Goal: Information Seeking & Learning: Learn about a topic

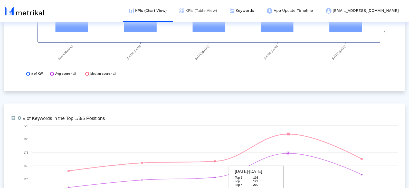
scroll to position [1430, 0]
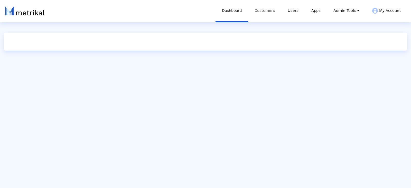
click at [260, 8] on link "Customers" at bounding box center [264, 10] width 33 height 21
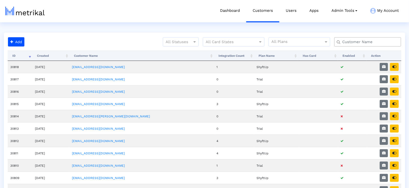
click at [375, 43] on input "text" at bounding box center [369, 41] width 60 height 5
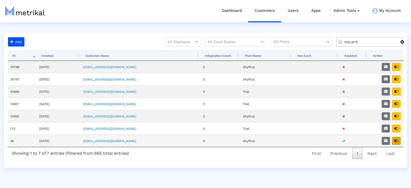
type input "square"
click at [398, 137] on button "button" at bounding box center [396, 141] width 9 height 8
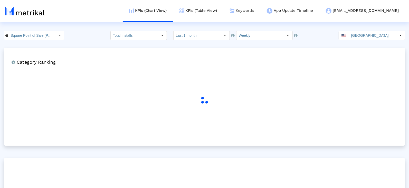
click at [252, 12] on link "Keywords" at bounding box center [241, 10] width 37 height 21
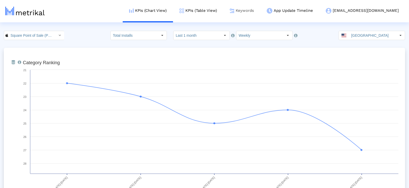
click at [253, 12] on link "Keywords" at bounding box center [241, 10] width 37 height 21
click at [260, 7] on link "Keywords" at bounding box center [241, 10] width 37 height 21
click at [260, 12] on link "Keywords" at bounding box center [241, 10] width 37 height 21
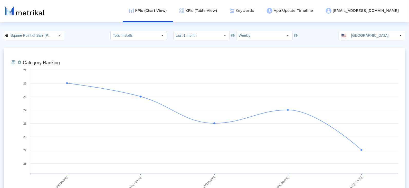
click at [260, 10] on link "Keywords" at bounding box center [241, 10] width 37 height 21
click at [260, 11] on link "Keywords" at bounding box center [241, 10] width 37 height 21
click at [260, 10] on link "Keywords" at bounding box center [241, 10] width 37 height 21
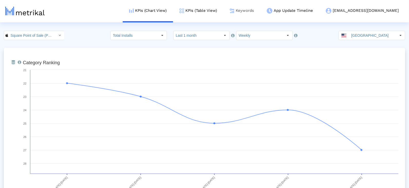
click at [260, 10] on link "Keywords" at bounding box center [241, 10] width 37 height 21
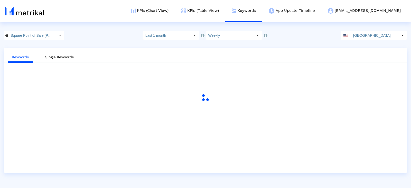
click at [333, 50] on div "Keywords Single Keywords" at bounding box center [205, 110] width 403 height 125
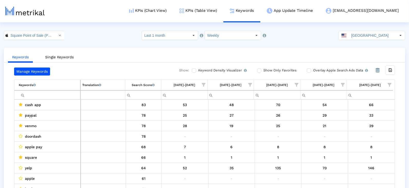
click at [55, 92] on input "Filter cell" at bounding box center [49, 95] width 61 height 8
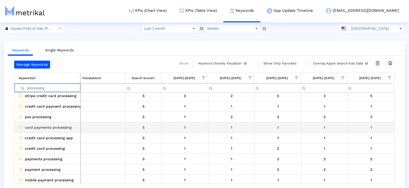
scroll to position [10, 0]
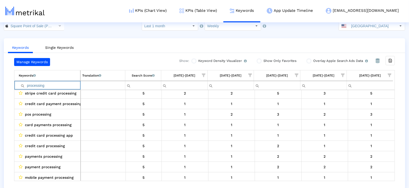
click at [55, 82] on input "processing" at bounding box center [49, 85] width 61 height 8
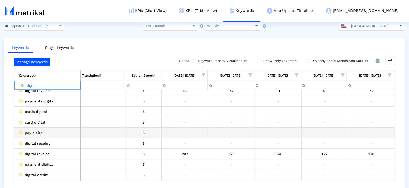
scroll to position [0, 0]
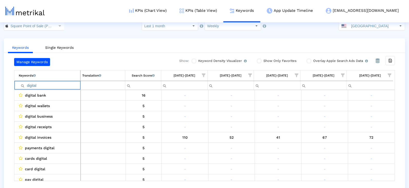
click at [34, 85] on input "digital" at bounding box center [49, 85] width 61 height 8
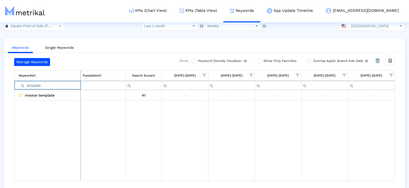
click at [54, 86] on input "template" at bounding box center [50, 85] width 62 height 8
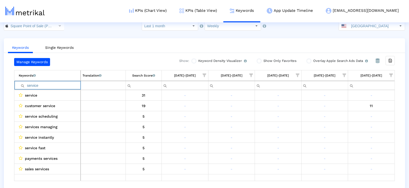
type input "service"
click at [359, 27] on input "[GEOGRAPHIC_DATA]" at bounding box center [372, 26] width 47 height 9
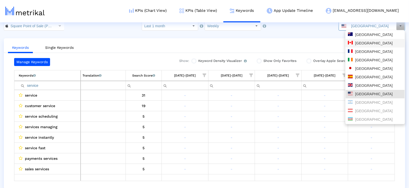
click at [361, 37] on div "[GEOGRAPHIC_DATA]" at bounding box center [375, 35] width 59 height 8
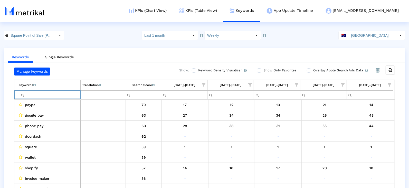
click at [53, 92] on input "Filter cell" at bounding box center [49, 95] width 61 height 8
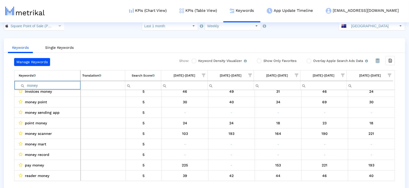
scroll to position [180, 0]
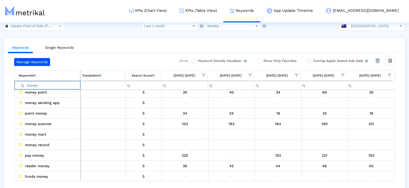
click at [44, 84] on input "money" at bounding box center [49, 85] width 61 height 8
type input "apple"
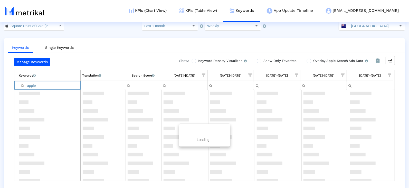
scroll to position [0, 0]
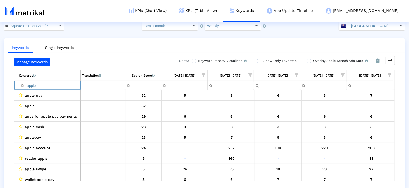
click at [43, 84] on input "apple" at bounding box center [49, 85] width 61 height 8
type input "a"
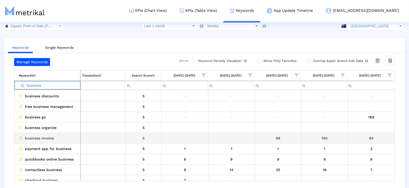
scroll to position [133, 0]
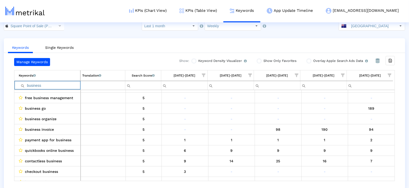
type input "business"
click at [204, 73] on span "Show filter options for column '07/13/25-07/19/25'" at bounding box center [204, 75] width 4 height 4
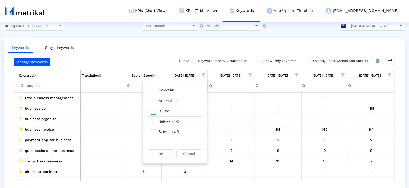
click at [178, 111] on div "Is One" at bounding box center [179, 111] width 46 height 10
click at [178, 122] on div "Between 2-3" at bounding box center [179, 122] width 46 height 10
click at [178, 131] on div "Between 4-5" at bounding box center [179, 132] width 46 height 10
click at [178, 131] on div "Between 6-10" at bounding box center [179, 136] width 46 height 10
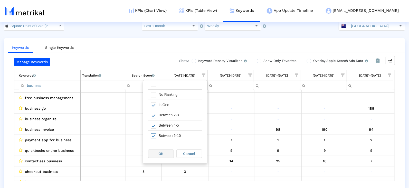
click at [164, 158] on div "OK Cancel" at bounding box center [175, 154] width 64 height 20
click at [163, 153] on span "OK" at bounding box center [161, 154] width 5 height 4
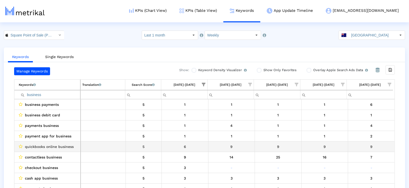
scroll to position [0, 0]
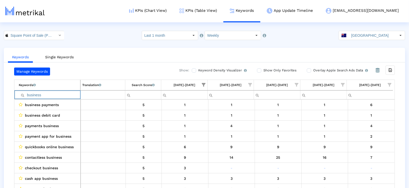
click at [60, 94] on input "business" at bounding box center [49, 95] width 61 height 8
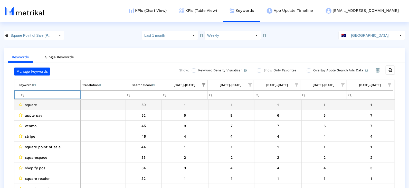
type input "ö"
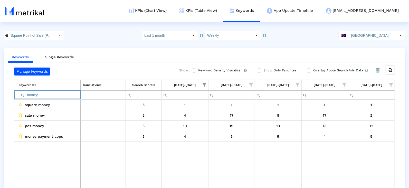
click at [204, 83] on span "Show filter options for column '07/13/25-07/19/25'" at bounding box center [205, 85] width 4 height 4
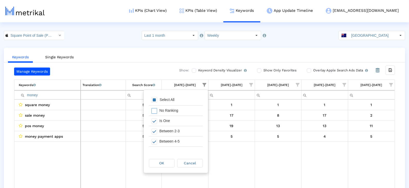
click at [191, 98] on div "Select All" at bounding box center [176, 100] width 54 height 10
click at [174, 162] on div "OK" at bounding box center [161, 163] width 25 height 8
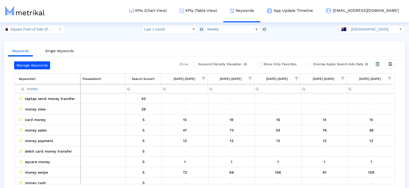
scroll to position [10, 0]
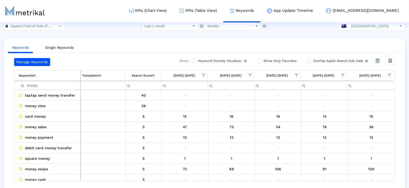
click at [54, 83] on input "money" at bounding box center [49, 85] width 61 height 8
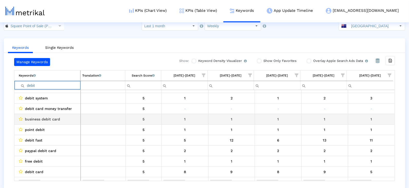
scroll to position [0, 0]
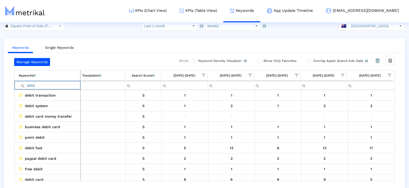
click at [53, 83] on input "debit" at bounding box center [49, 85] width 61 height 8
type input "tracker"
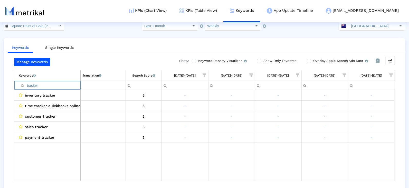
click at [48, 83] on input "tracker" at bounding box center [50, 85] width 62 height 8
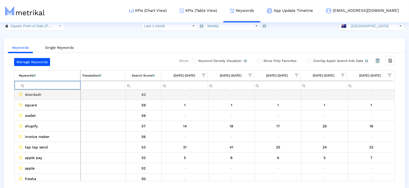
scroll to position [33, 0]
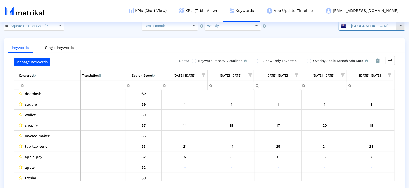
click at [353, 26] on div "[GEOGRAPHIC_DATA]" at bounding box center [367, 26] width 57 height 9
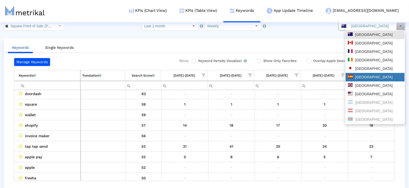
click at [363, 79] on div "[GEOGRAPHIC_DATA]" at bounding box center [375, 77] width 54 height 5
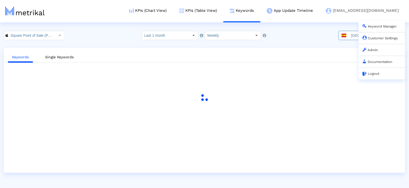
scroll to position [0, 0]
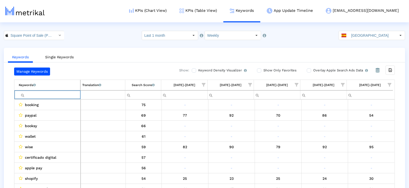
click at [39, 95] on input "Filter cell" at bounding box center [49, 95] width 61 height 8
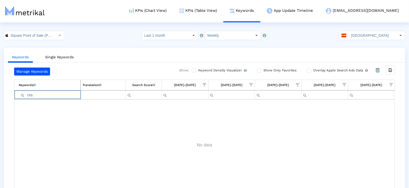
click at [46, 88] on td "Keywords List of keywords that are currently being tracked in Mobile Action." at bounding box center [47, 85] width 66 height 11
click at [45, 93] on input "cita" at bounding box center [50, 95] width 62 height 8
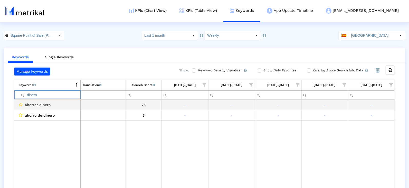
type input "dinero"
click at [29, 105] on span "ahorrar dinero" at bounding box center [38, 104] width 26 height 7
click at [41, 94] on input "dinero" at bounding box center [50, 95] width 62 height 8
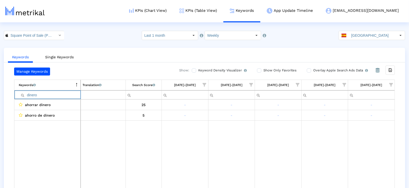
click at [41, 94] on input "dinero" at bounding box center [50, 95] width 62 height 8
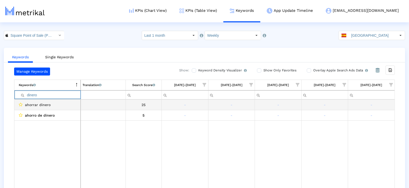
click at [34, 104] on span "ahorrar dinero" at bounding box center [38, 104] width 26 height 7
copy span "ahorrar dinero"
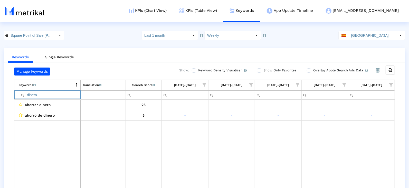
click at [57, 94] on input "dinero" at bounding box center [50, 95] width 62 height 8
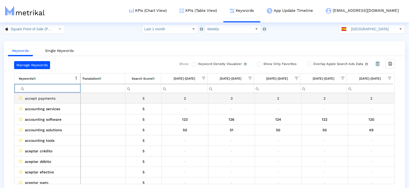
scroll to position [7, 0]
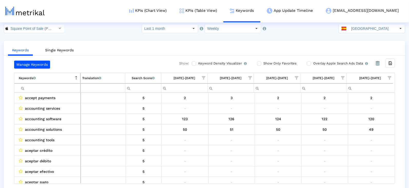
click at [135, 78] on div "Search Score An estimate of relative search volume of each keyword. It is on a …" at bounding box center [143, 78] width 23 height 7
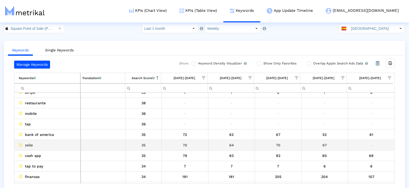
scroll to position [144, 0]
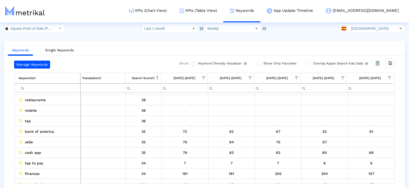
click at [396, 77] on div "Manage Keywords Show: Keyword Density Visualizer Turn this on to view where and…" at bounding box center [204, 122] width 401 height 123
click at [389, 76] on span "Show filter options for column '08/10/25-08/16/25'" at bounding box center [390, 78] width 4 height 4
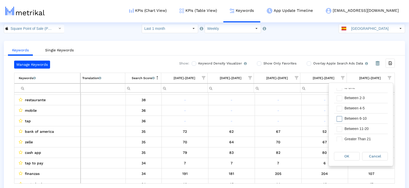
click at [367, 116] on div "Between 6-10" at bounding box center [365, 119] width 46 height 10
click at [367, 129] on div "Between 11-20" at bounding box center [365, 129] width 46 height 10
click at [344, 155] on div "OK" at bounding box center [346, 156] width 25 height 8
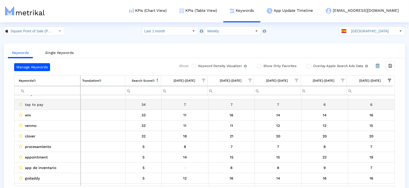
scroll to position [0, 0]
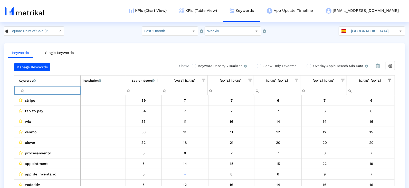
click at [54, 90] on input "Filter cell" at bounding box center [49, 90] width 61 height 8
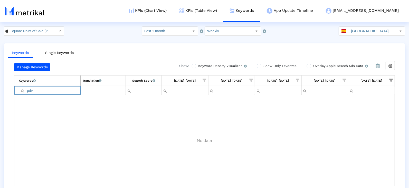
type input "pdv"
click at [389, 81] on span "Show filter options for column '08/10/25-08/16/25'" at bounding box center [391, 81] width 4 height 4
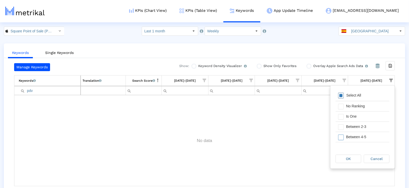
click at [347, 94] on div "Select All" at bounding box center [354, 95] width 20 height 4
click at [347, 159] on span "OK" at bounding box center [348, 159] width 5 height 4
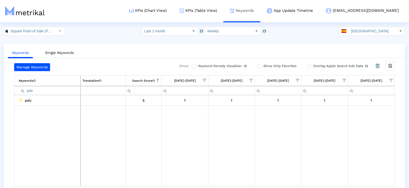
drag, startPoint x: 337, startPoint y: 153, endPoint x: 264, endPoint y: 2, distance: 168.3
click at [331, 152] on td "Data grid" at bounding box center [324, 146] width 46 height 81
